Goal: Task Accomplishment & Management: Manage account settings

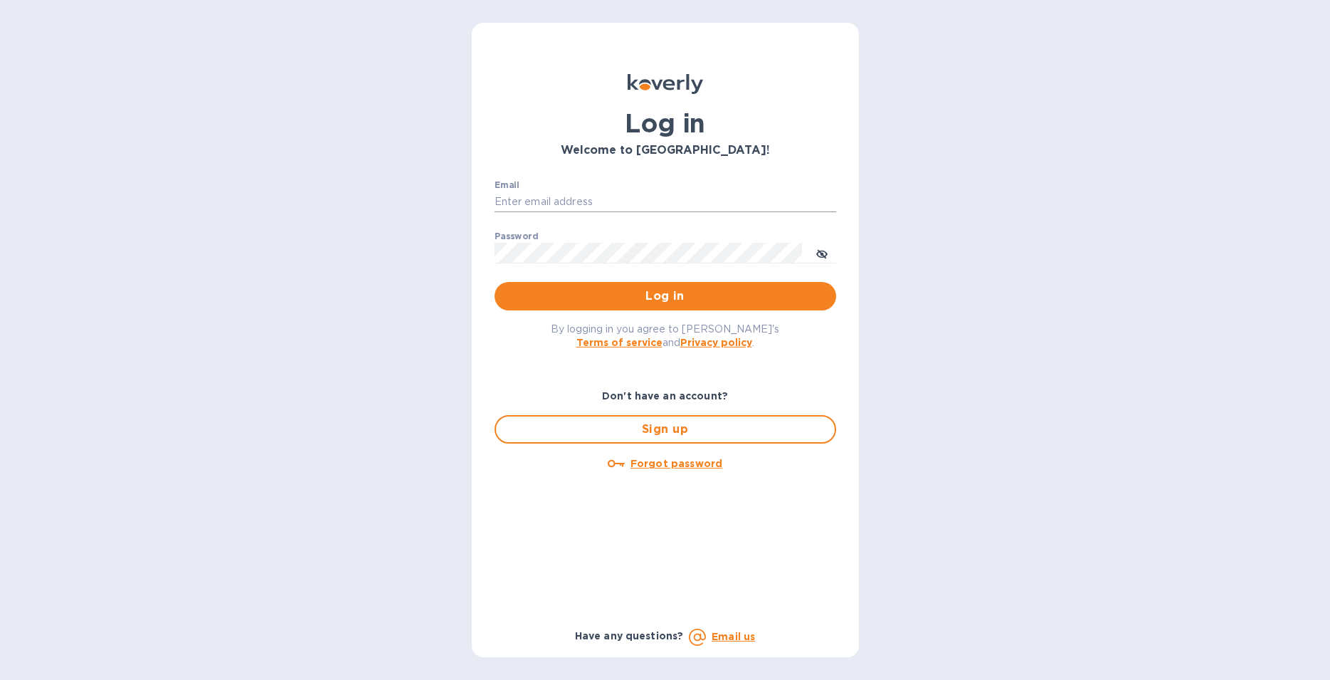
click at [664, 198] on input "Email" at bounding box center [666, 201] width 342 height 21
click at [661, 198] on input "Email" at bounding box center [666, 201] width 342 height 21
click at [591, 196] on input "Email" at bounding box center [666, 201] width 342 height 21
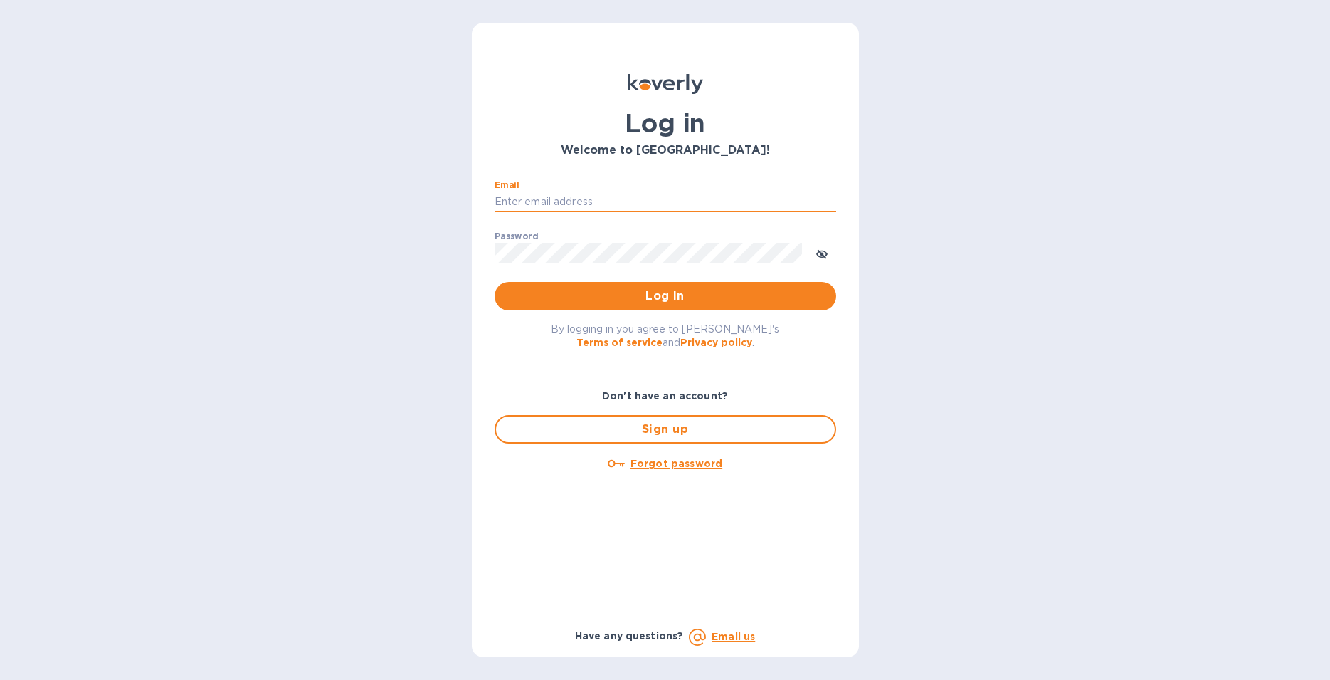
click at [591, 196] on input "Email" at bounding box center [666, 201] width 342 height 21
click at [591, 198] on input "Email" at bounding box center [666, 201] width 342 height 21
click at [591, 204] on input "Email" at bounding box center [666, 201] width 342 height 21
click at [655, 470] on p "Forgot password" at bounding box center [676, 463] width 92 height 14
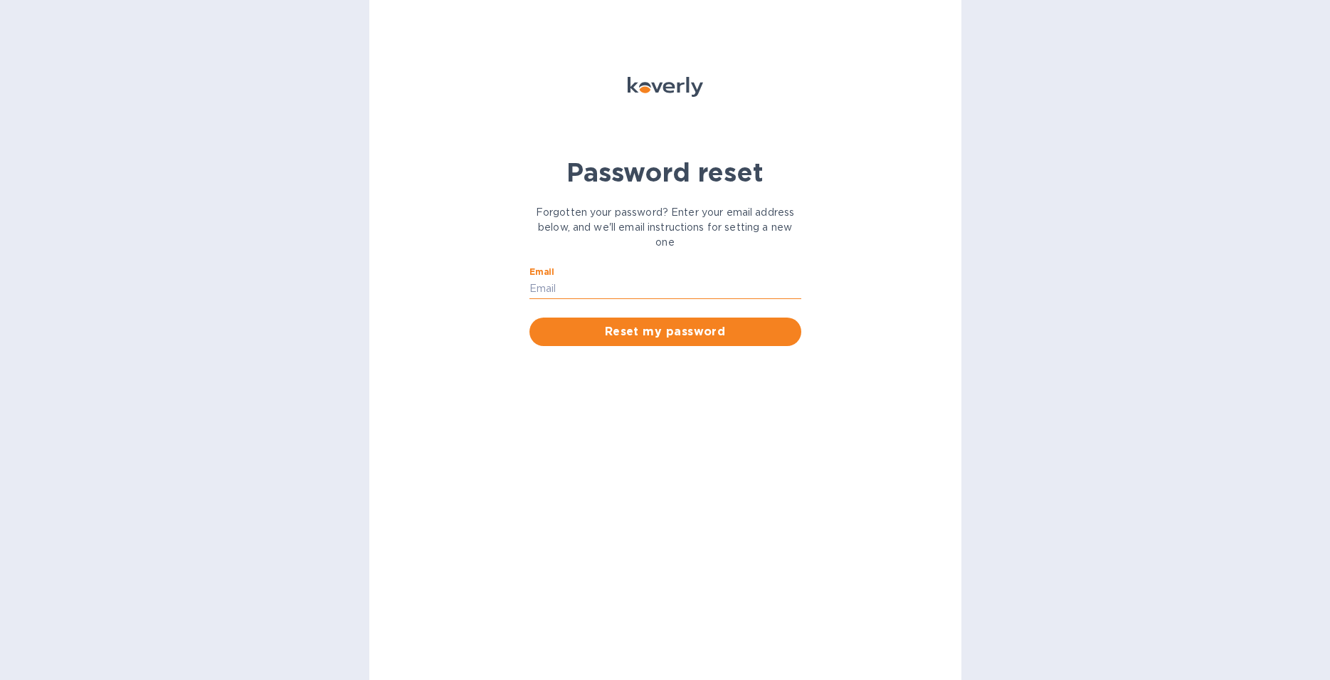
click at [655, 280] on input "Email" at bounding box center [665, 288] width 272 height 21
type input "[DOMAIN_NAME][EMAIL_ADDRESS][DOMAIN_NAME]"
click at [689, 327] on span "Reset my password" at bounding box center [665, 331] width 249 height 17
